Goal: Task Accomplishment & Management: Use online tool/utility

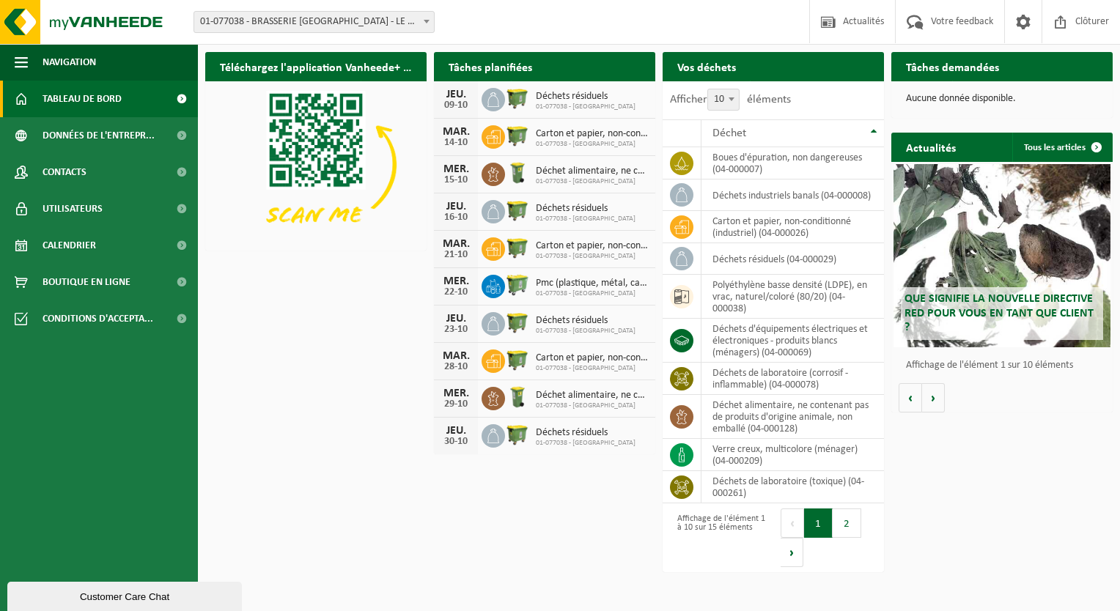
click at [377, 363] on div "Téléchargez l'application Vanheede+ maintenant! Cachez Tâches planifiées Consul…" at bounding box center [659, 278] width 915 height 467
click at [827, 91] on span "Demander un transport" at bounding box center [808, 96] width 95 height 10
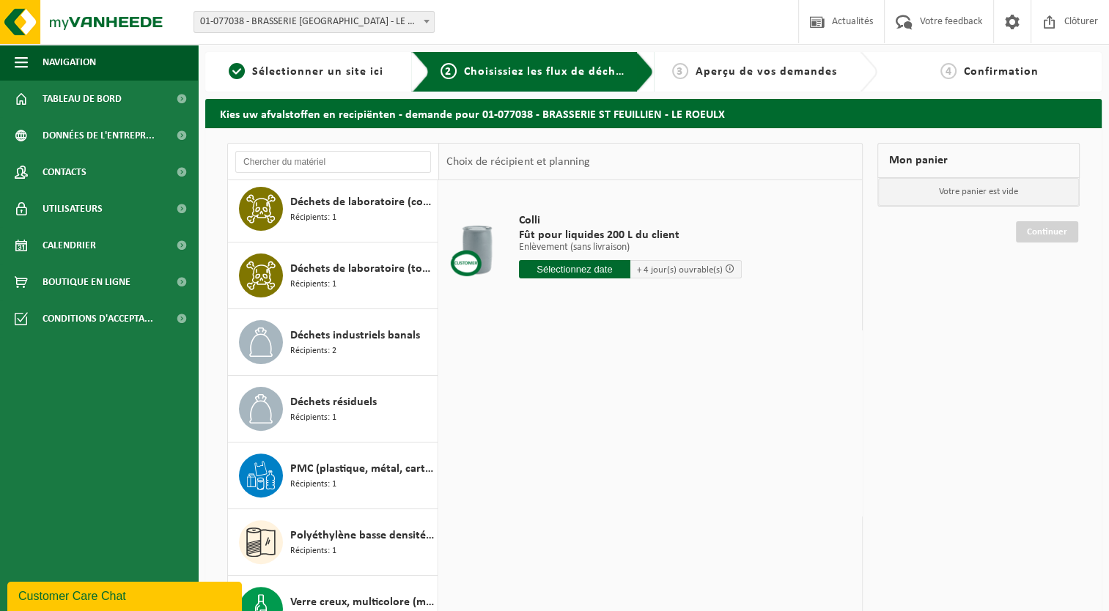
scroll to position [490, 0]
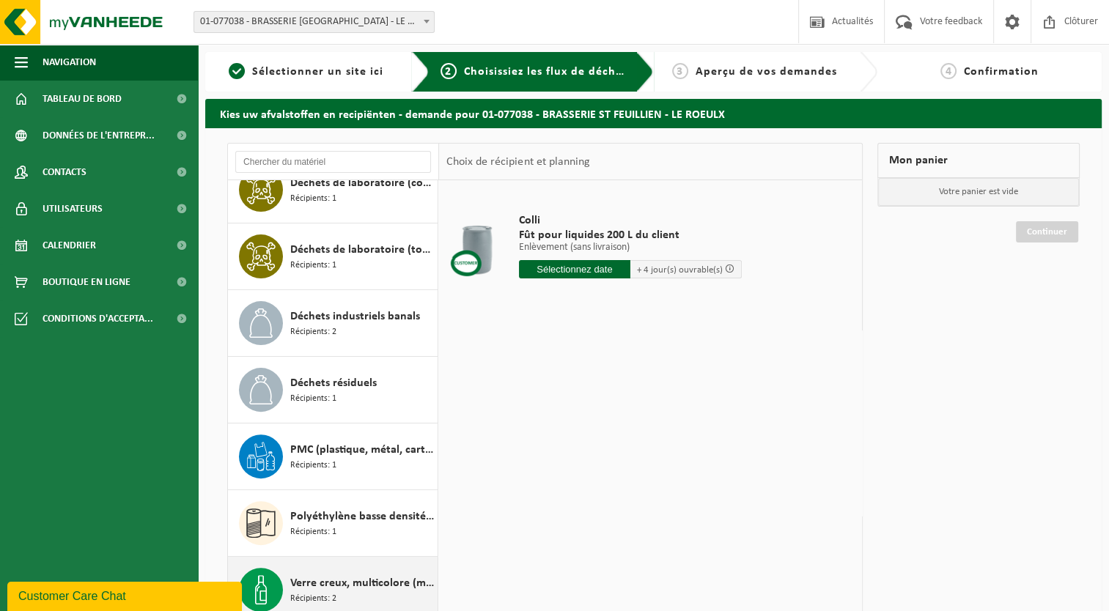
click at [359, 578] on span "Verre creux, multicolore (ménager)" at bounding box center [362, 583] width 144 height 18
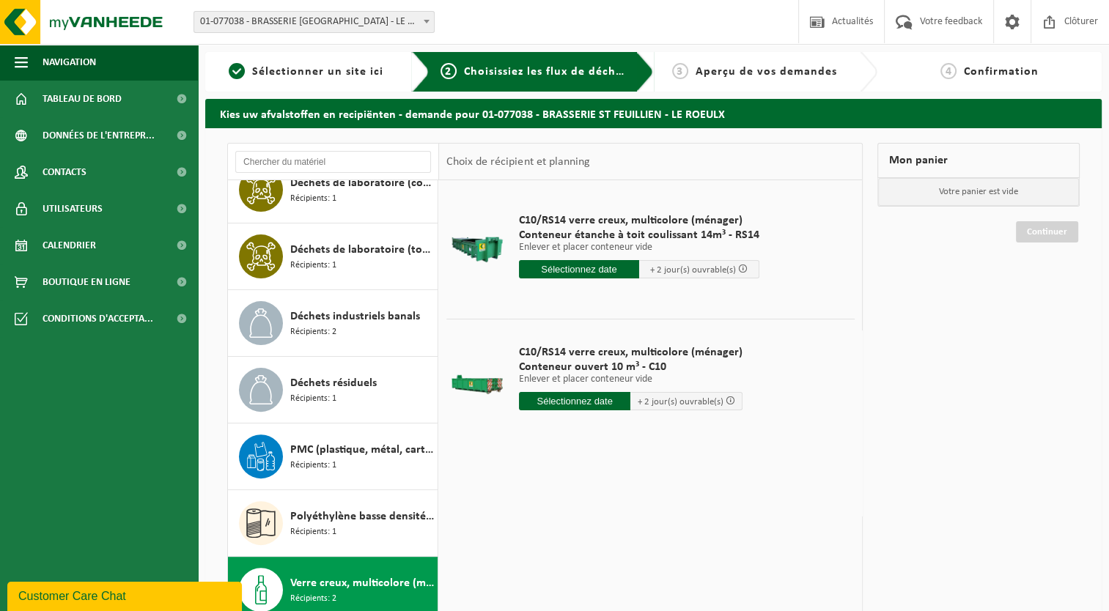
click at [592, 362] on span "Conteneur ouvert 10 m³ - C10" at bounding box center [630, 367] width 223 height 15
click at [582, 395] on input "text" at bounding box center [575, 401] width 112 height 18
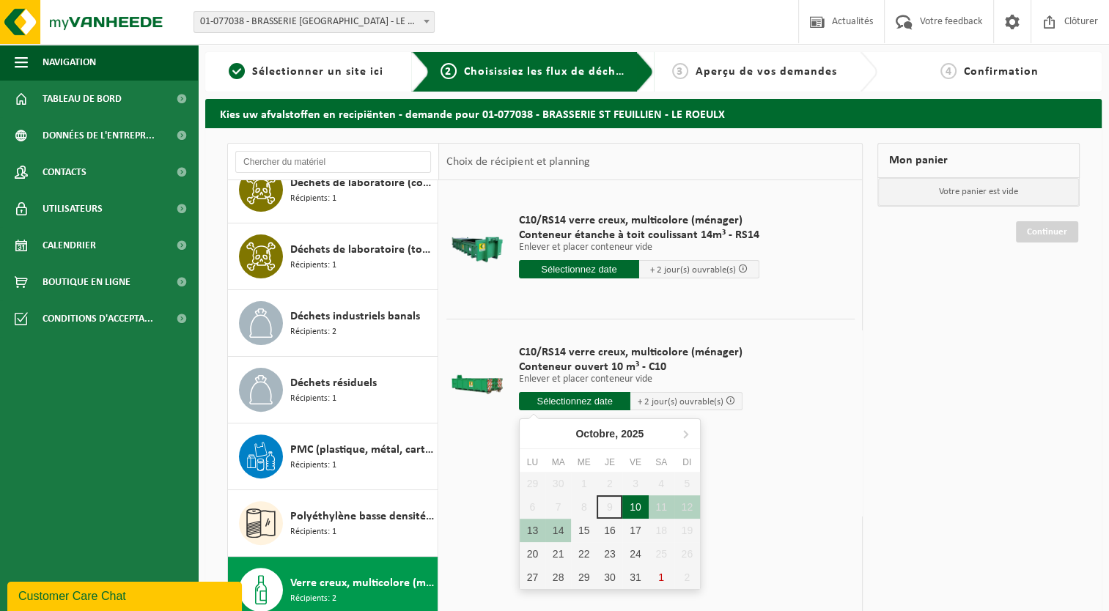
click at [632, 503] on div "10" at bounding box center [635, 506] width 26 height 23
type input "à partir de 2025-10-10"
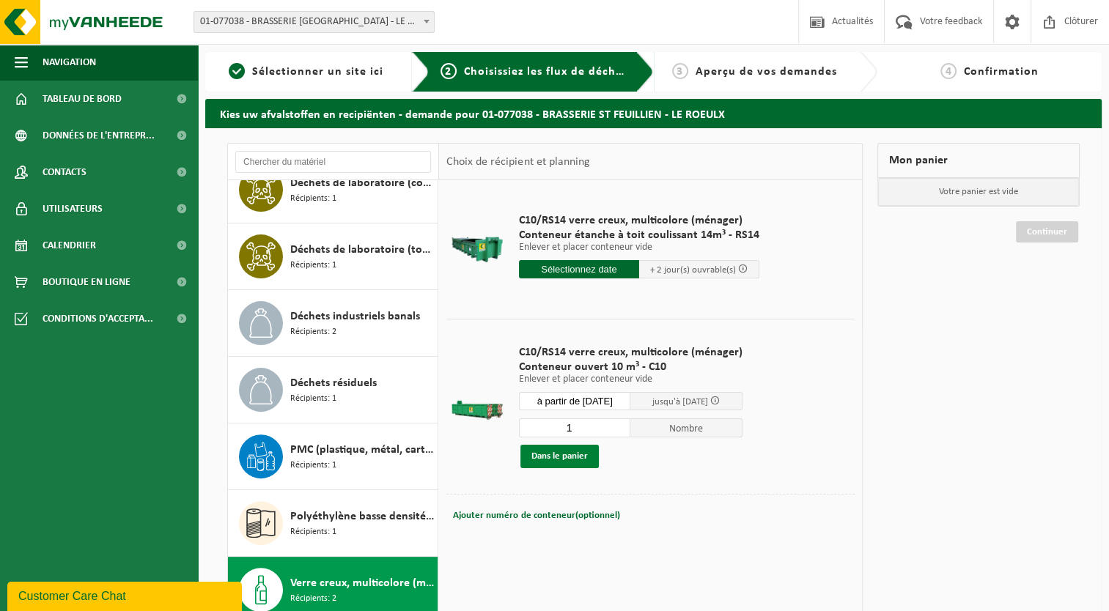
click at [581, 456] on button "Dans le panier" at bounding box center [559, 456] width 78 height 23
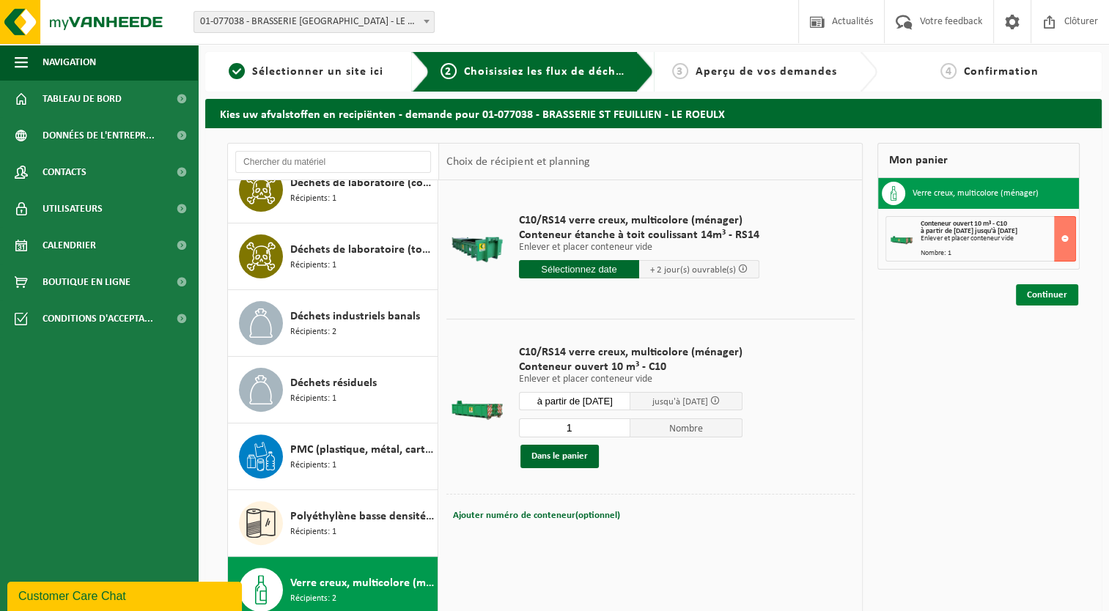
click at [1067, 294] on link "Continuer" at bounding box center [1047, 294] width 62 height 21
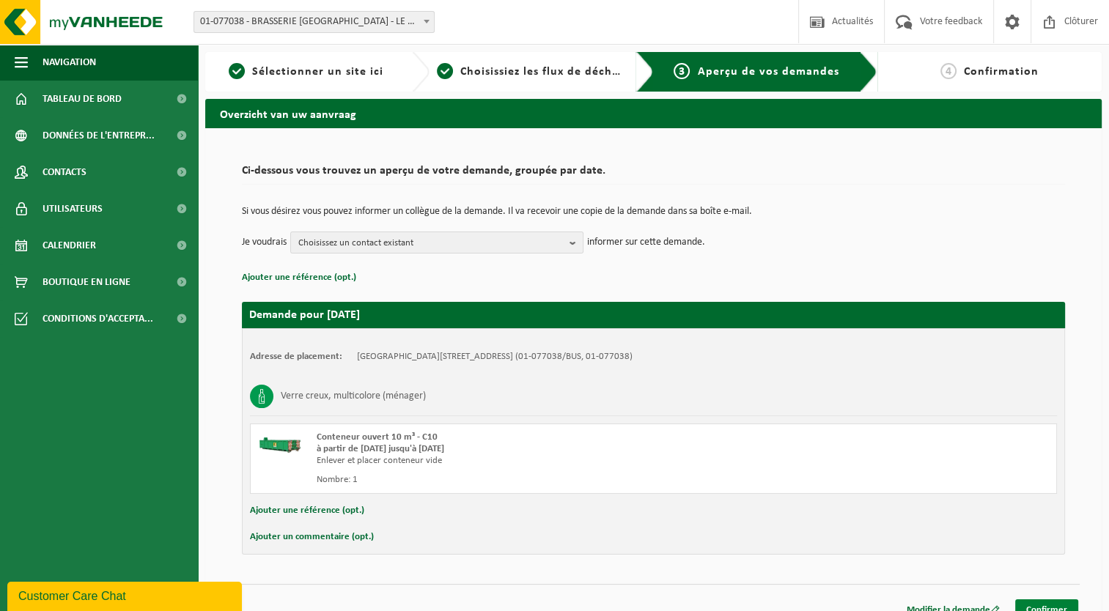
click at [1033, 607] on link "Confirmer" at bounding box center [1046, 609] width 63 height 21
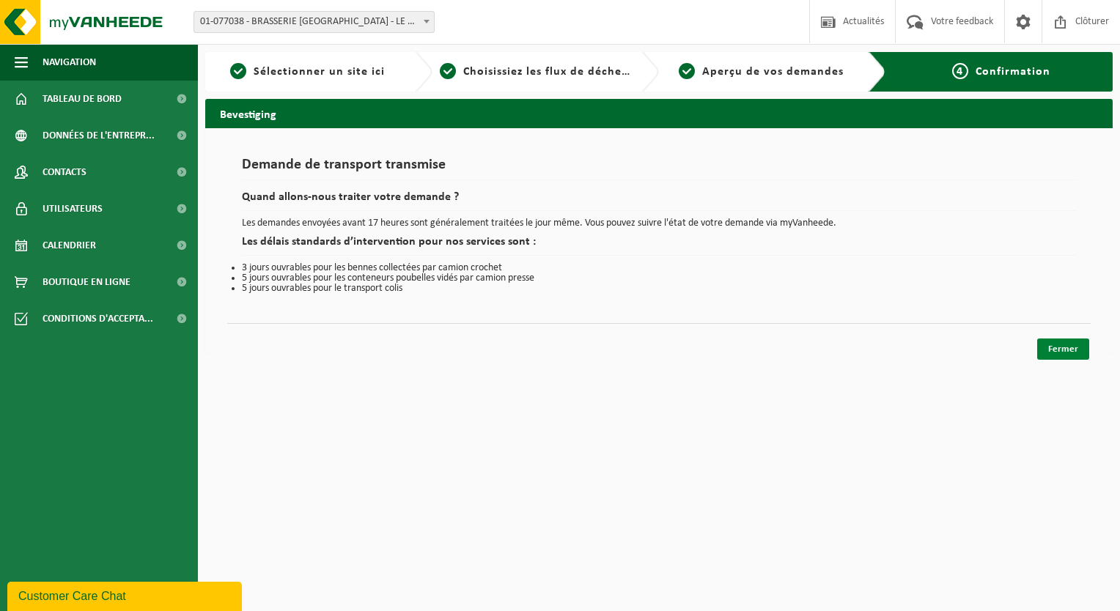
click at [1063, 350] on link "Fermer" at bounding box center [1063, 349] width 52 height 21
